Goal: Task Accomplishment & Management: Manage account settings

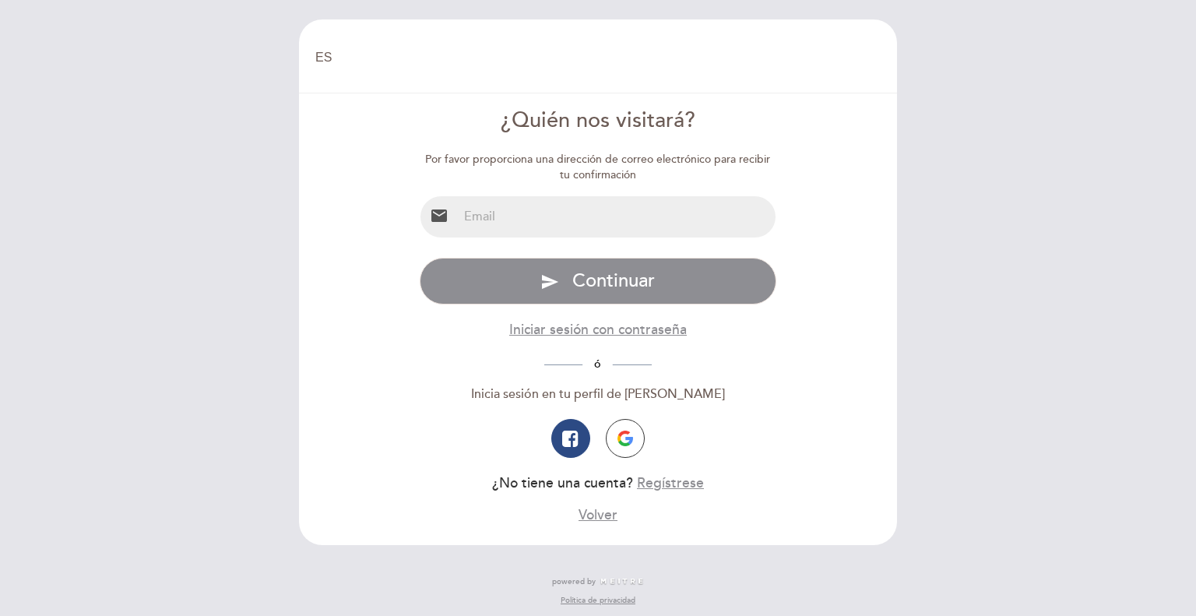
select select "es"
click at [598, 216] on input "email" at bounding box center [617, 216] width 318 height 41
type input "[PERSON_NAME][EMAIL_ADDRESS][PERSON_NAME][DOMAIN_NAME]"
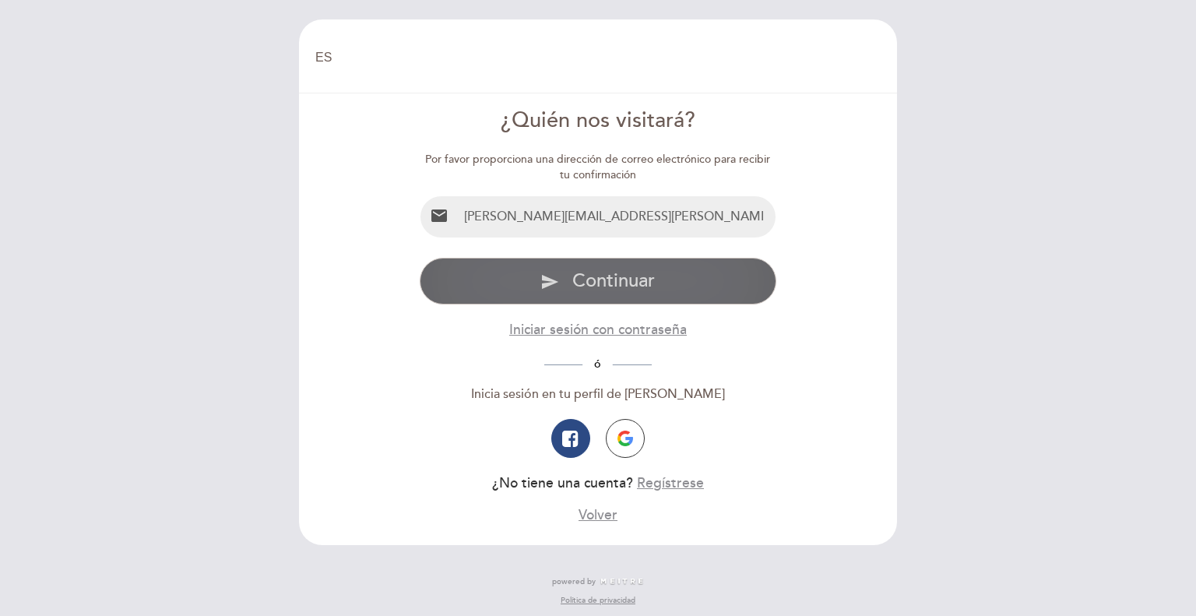
click at [575, 285] on span "Continuar" at bounding box center [613, 280] width 83 height 23
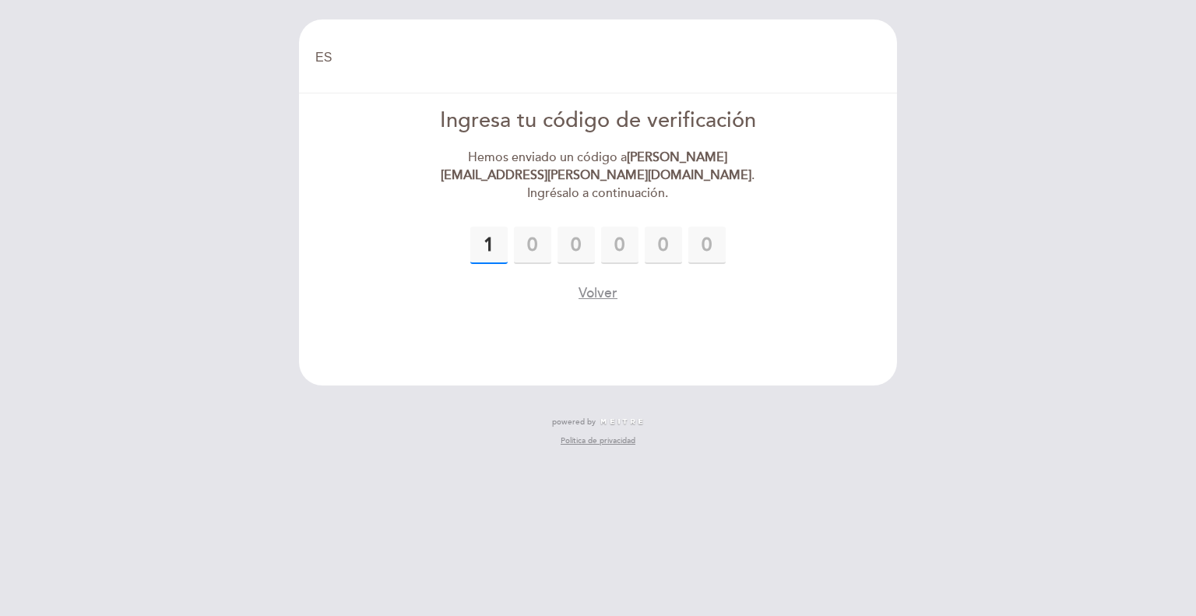
type input "1"
type input "3"
type input "5"
type input "6"
type input "8"
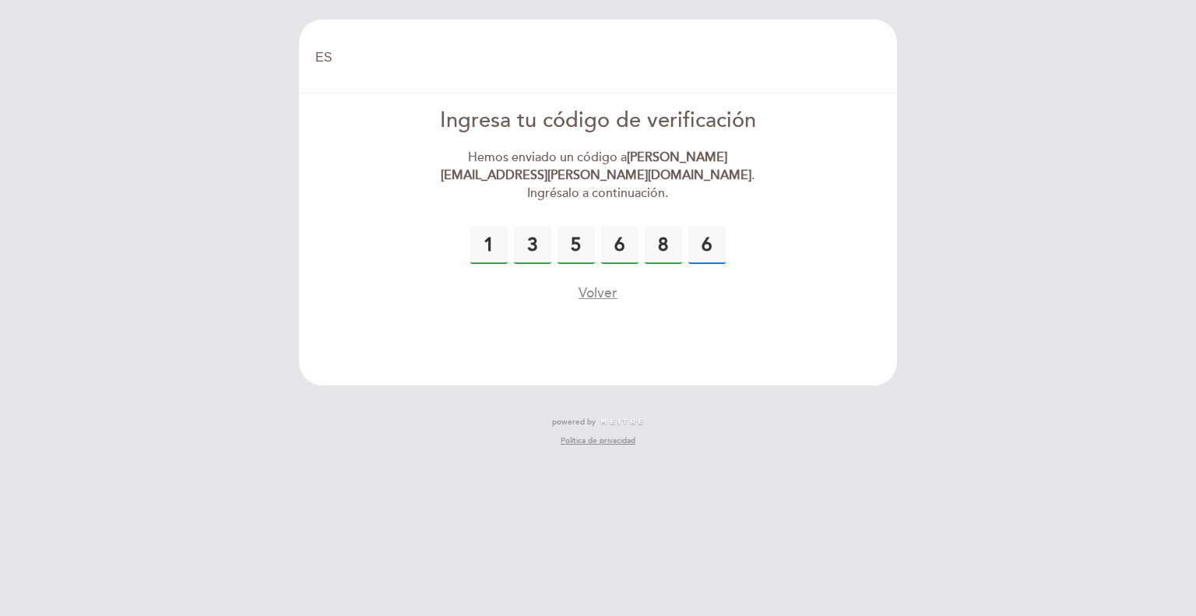
type input "6"
